Goal: Find specific page/section

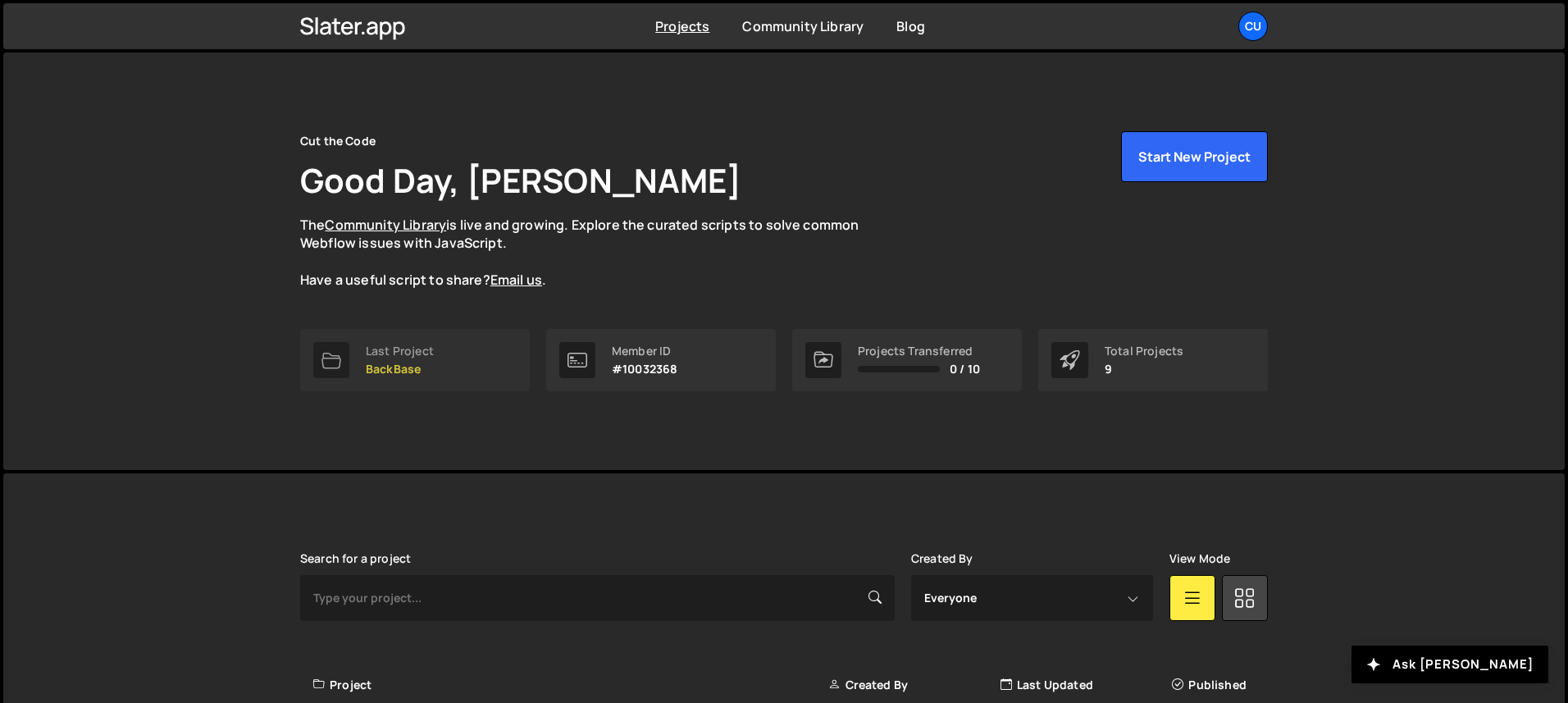
click at [405, 372] on p "BackBase" at bounding box center [400, 368] width 68 height 13
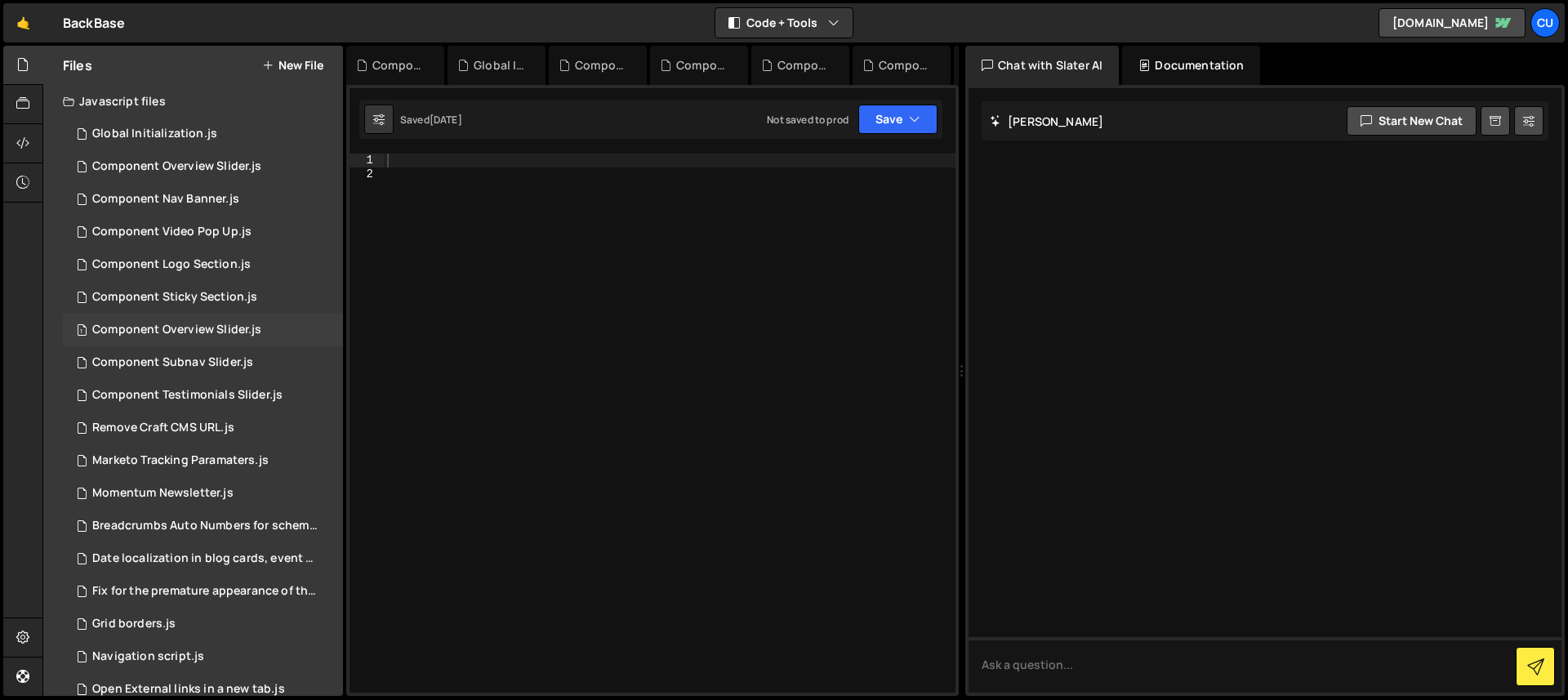
click at [194, 329] on div "Component Overview Slider.js" at bounding box center [177, 330] width 169 height 15
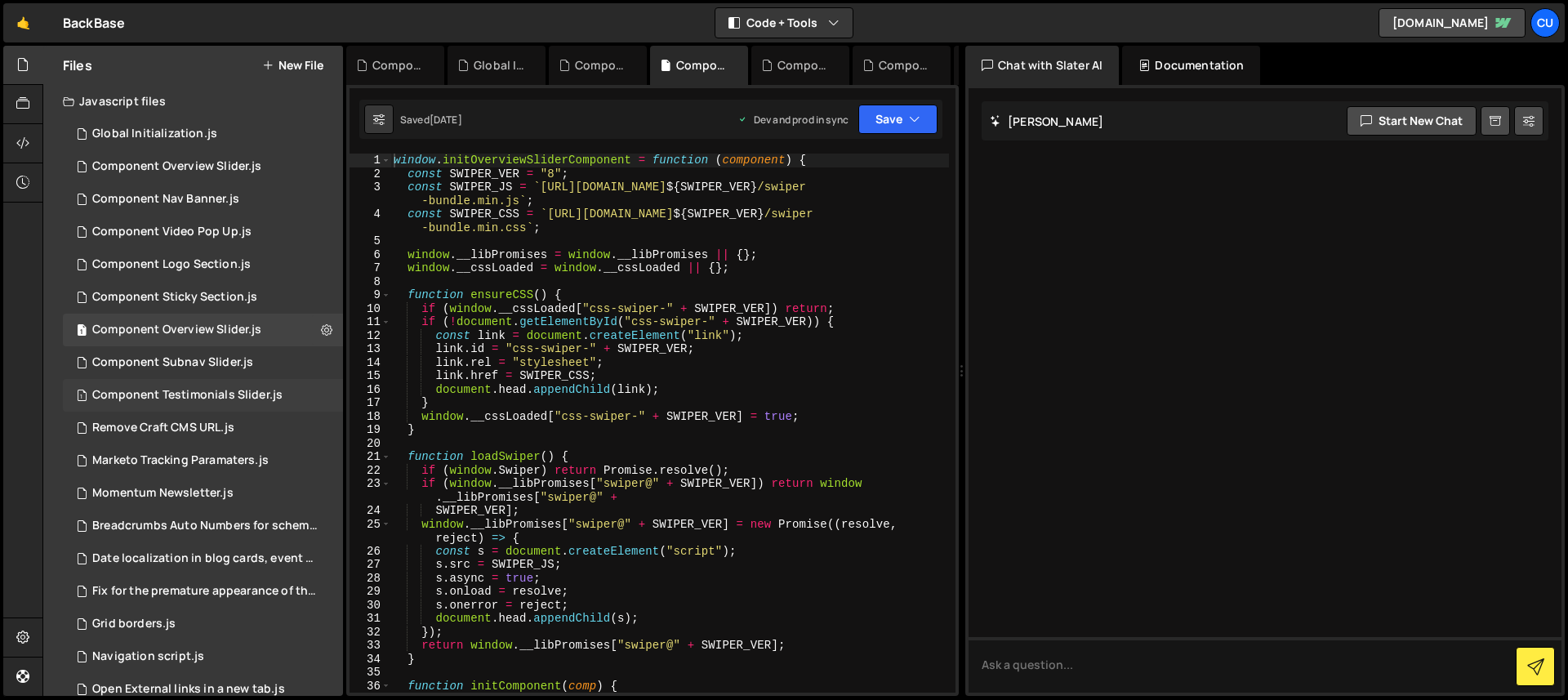
click at [154, 394] on div "Component Testimonials Slider.js" at bounding box center [187, 395] width 190 height 15
